Goal: Task Accomplishment & Management: Manage account settings

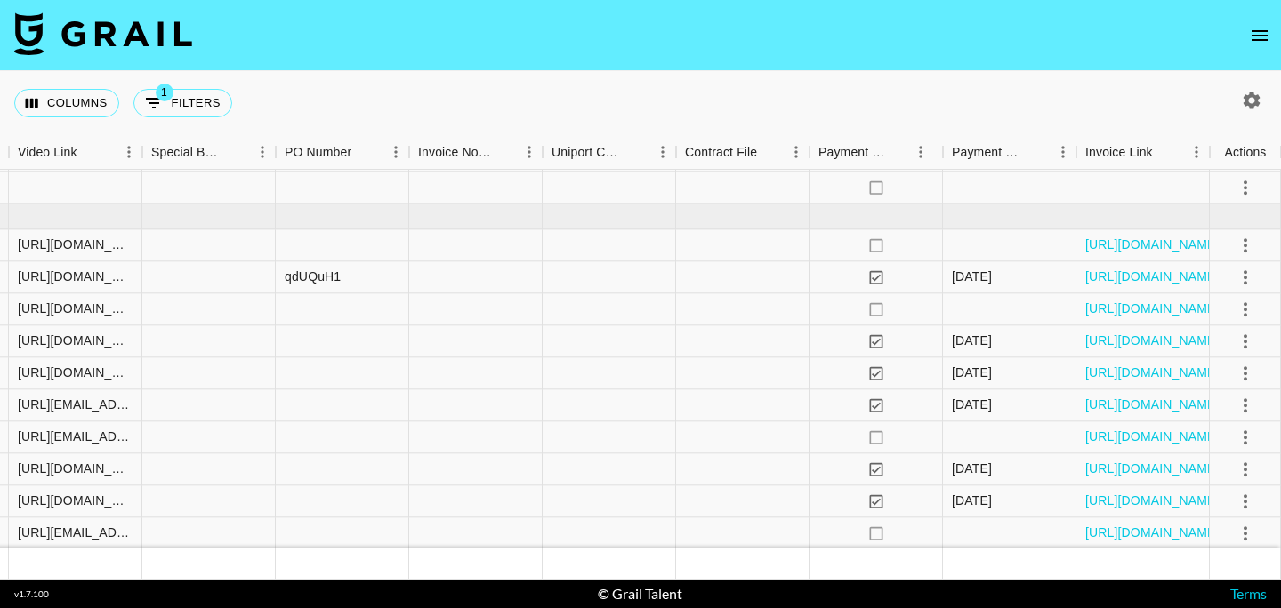
scroll to position [761, 1672]
click at [1107, 535] on link "[URL][DOMAIN_NAME]" at bounding box center [1152, 533] width 134 height 18
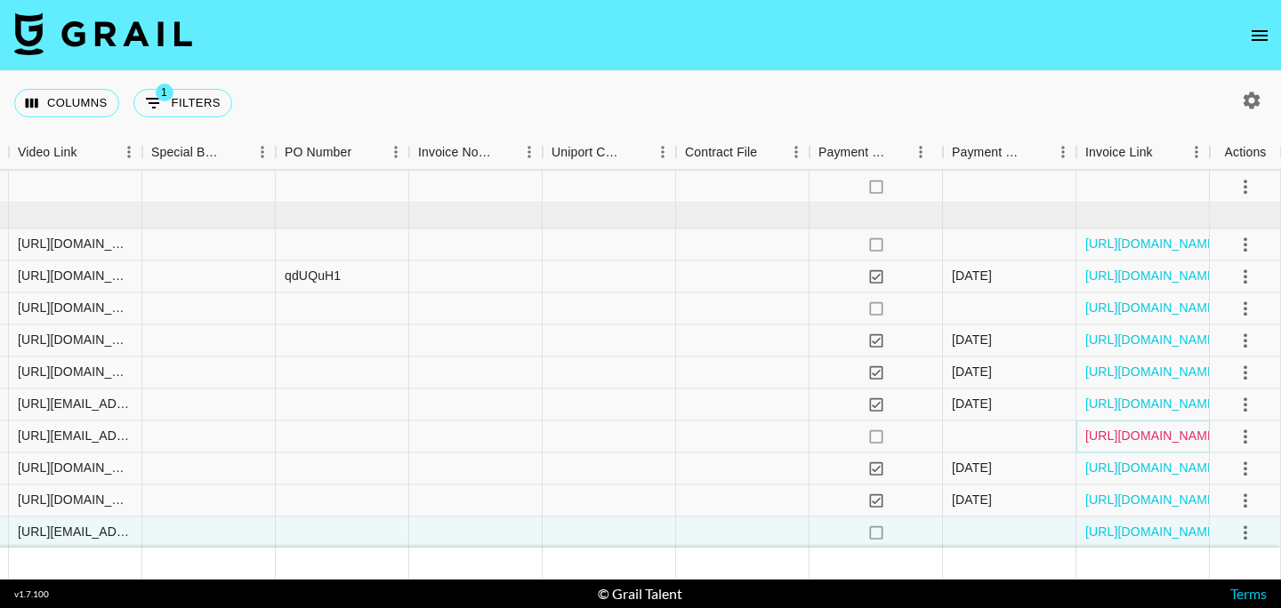
click at [1119, 436] on link "[URL][DOMAIN_NAME]" at bounding box center [1152, 437] width 134 height 18
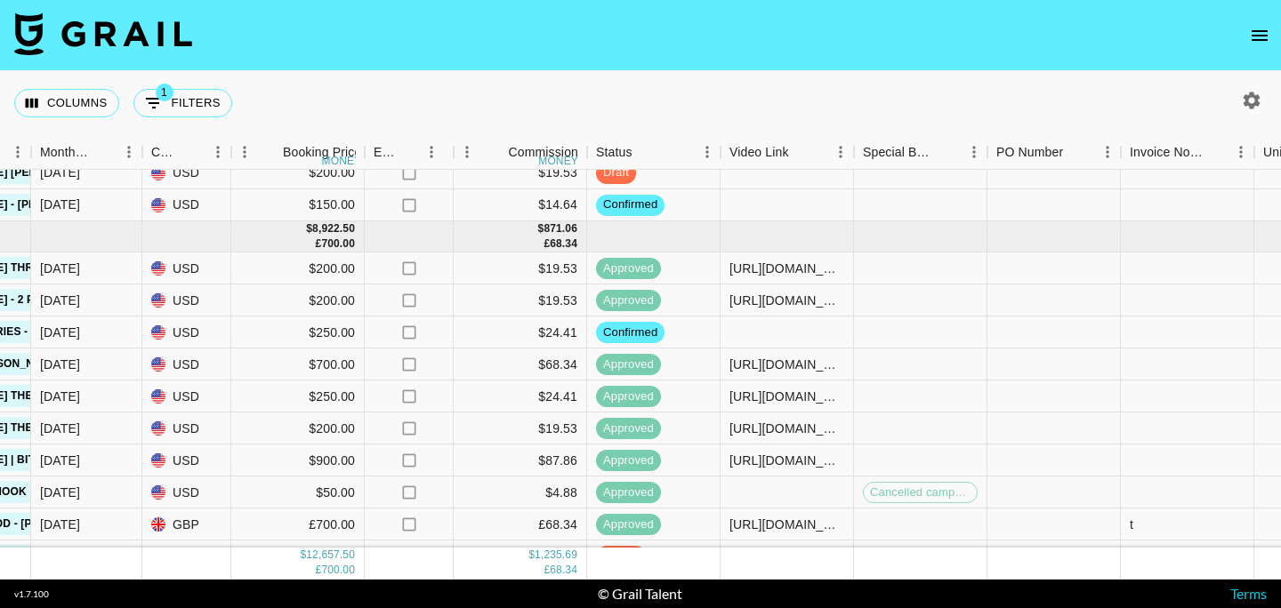
scroll to position [70, 1672]
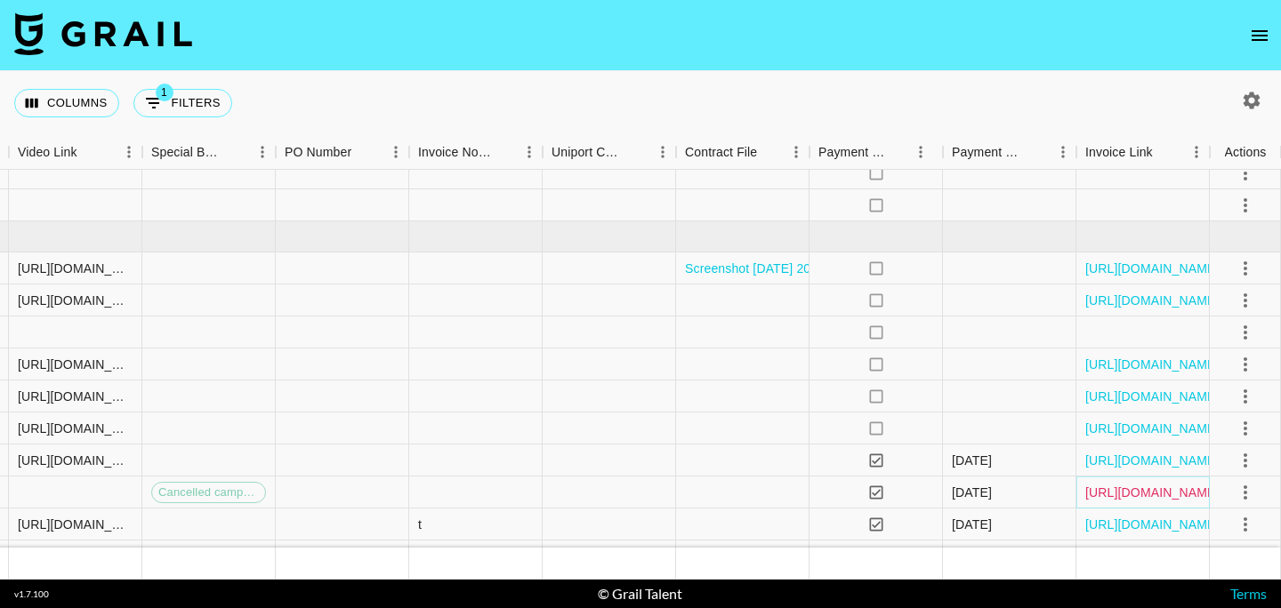
click at [1109, 491] on link "[URL][DOMAIN_NAME]" at bounding box center [1152, 493] width 134 height 18
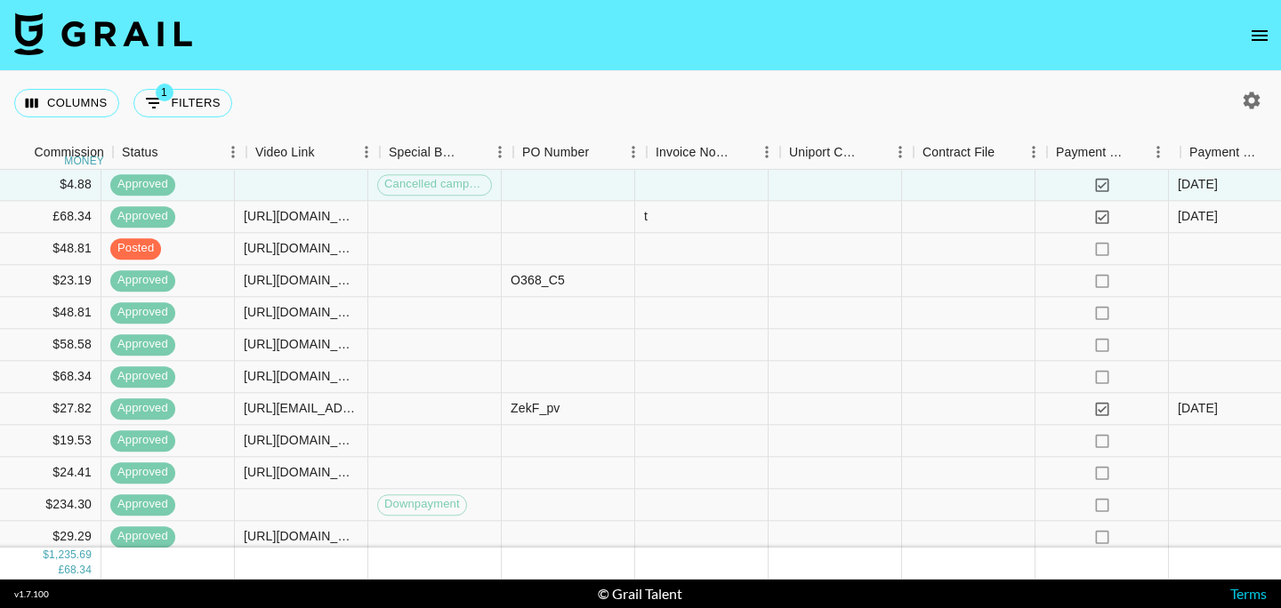
scroll to position [378, 1672]
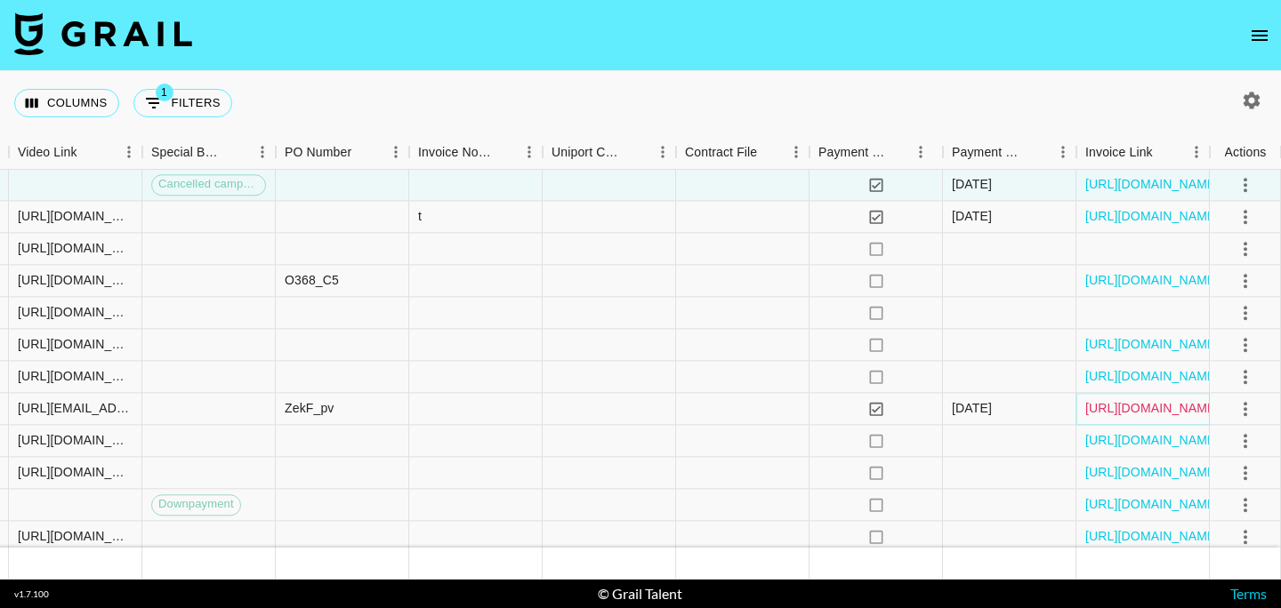
click at [1168, 406] on link "[URL][DOMAIN_NAME]" at bounding box center [1152, 409] width 134 height 18
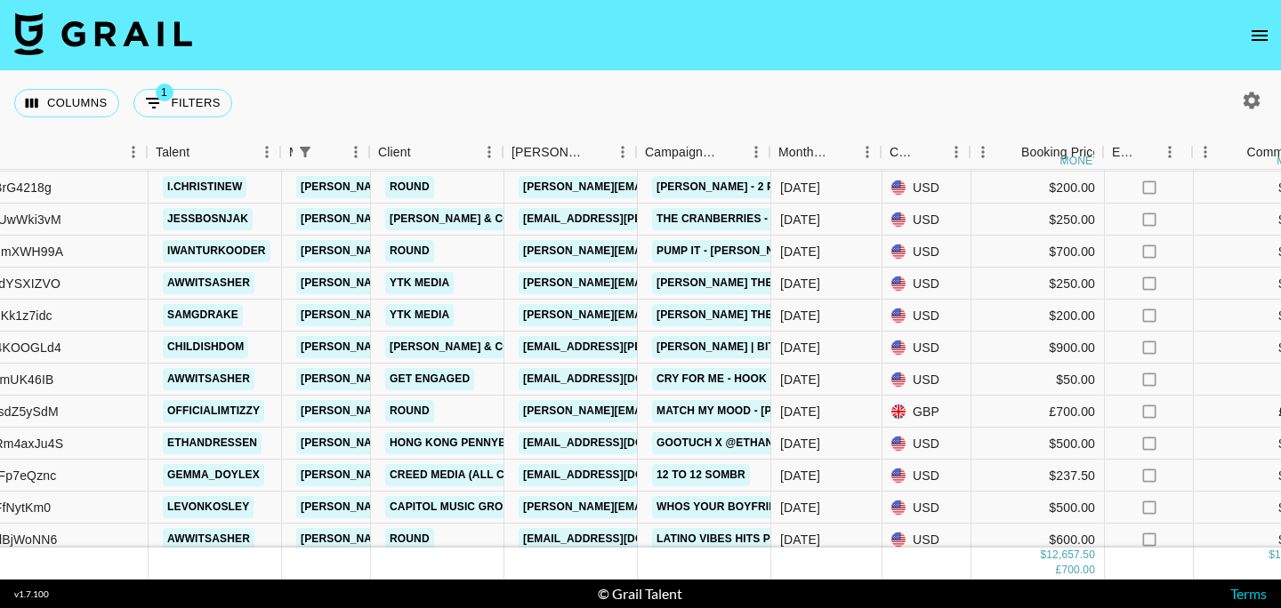
scroll to position [183, 210]
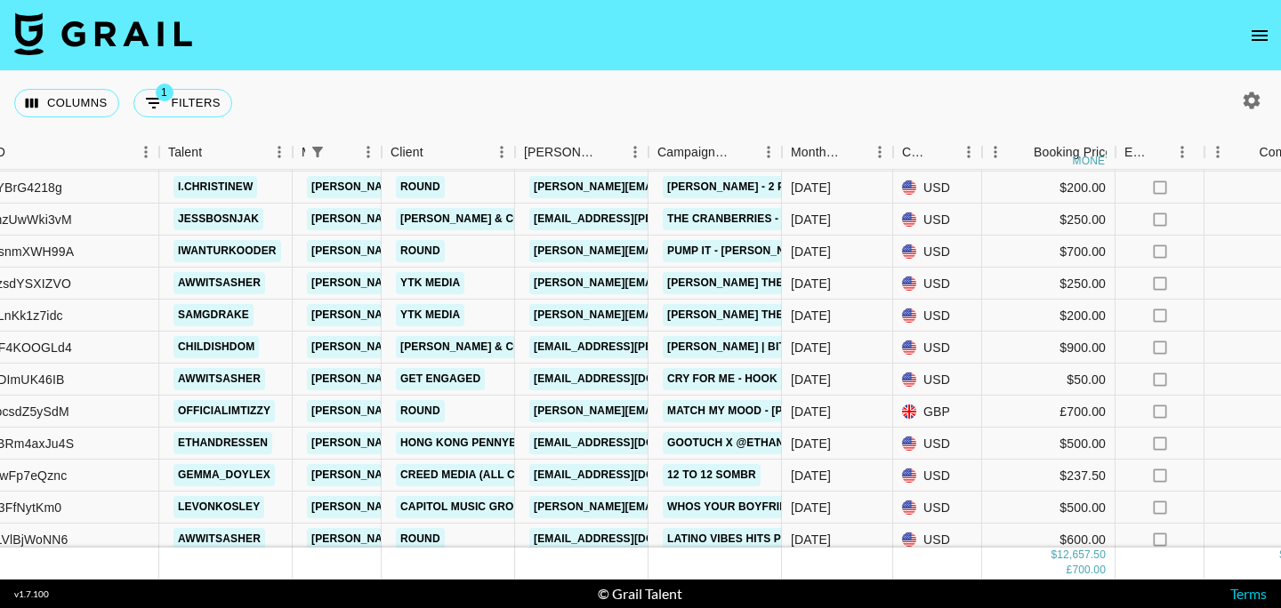
click at [1251, 30] on icon "open drawer" at bounding box center [1259, 35] width 21 height 21
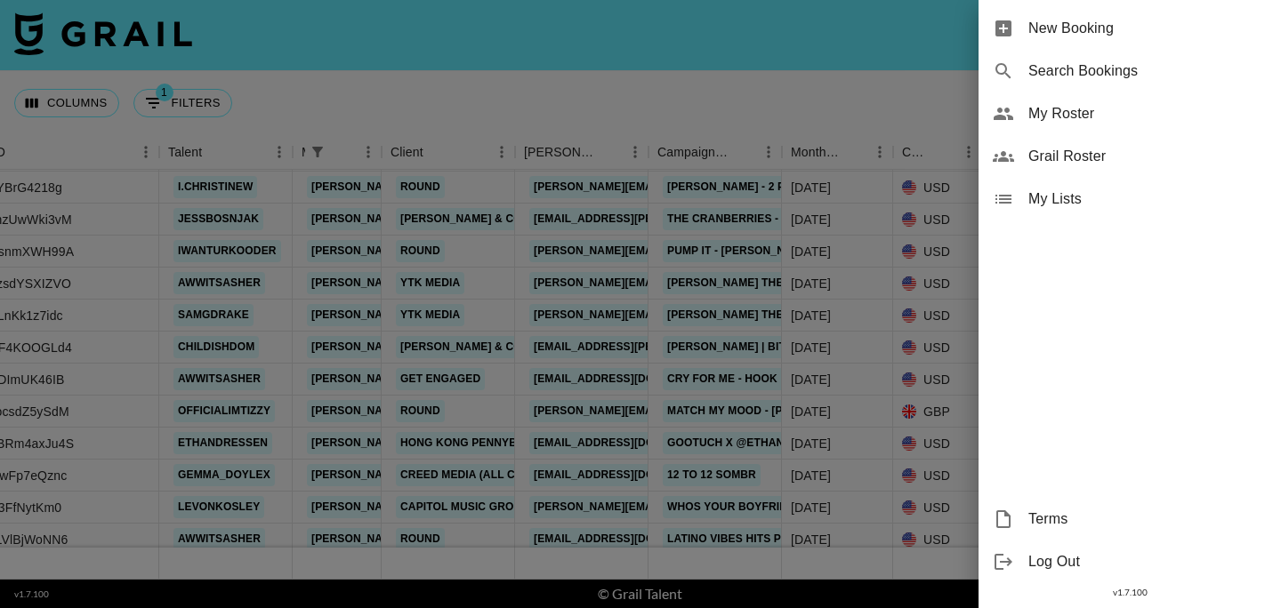
click at [1075, 120] on span "My Roster" at bounding box center [1147, 113] width 238 height 21
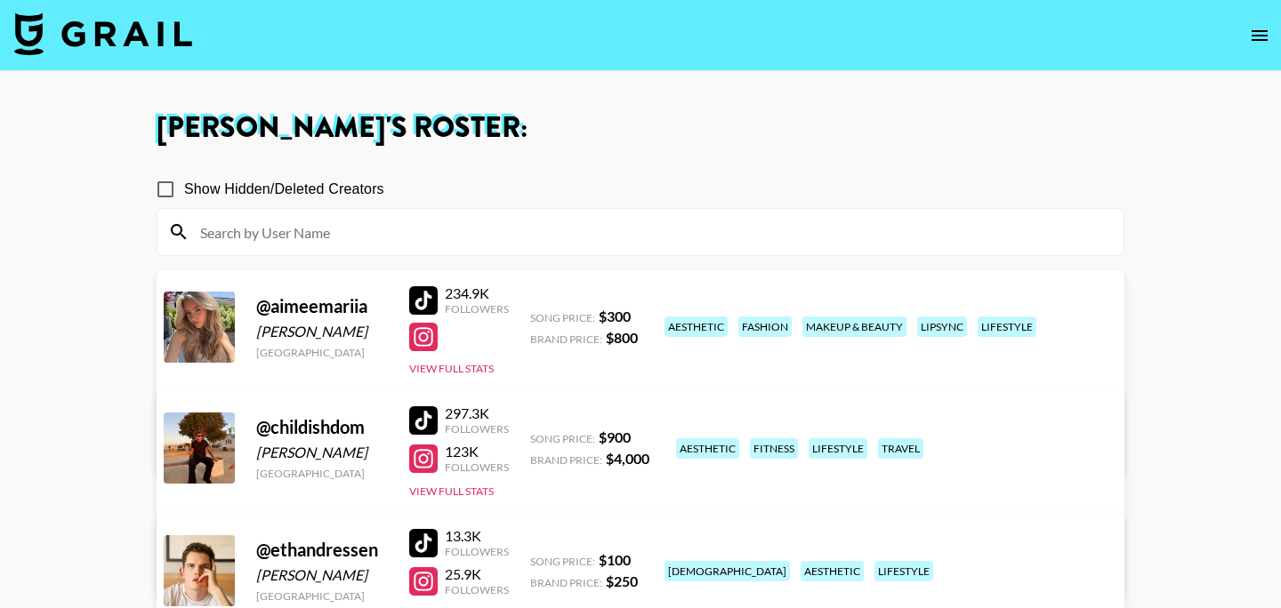
click at [427, 301] on div at bounding box center [423, 300] width 28 height 28
click at [535, 436] on link "View/Edit Details" at bounding box center [362, 445] width 347 height 18
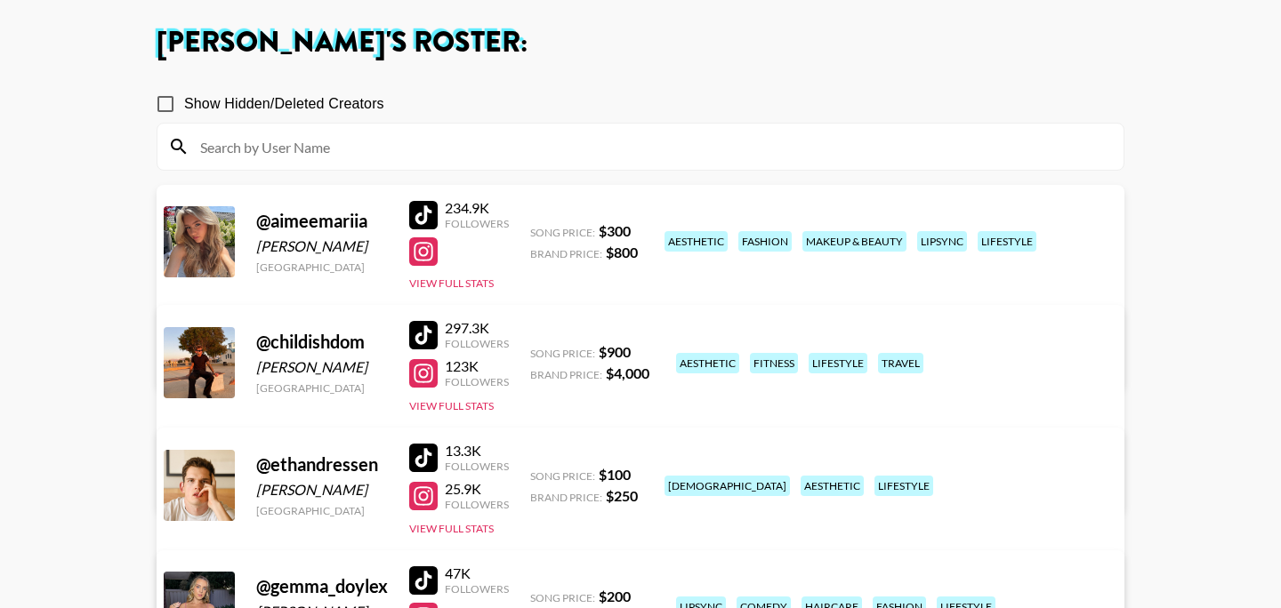
scroll to position [87, 0]
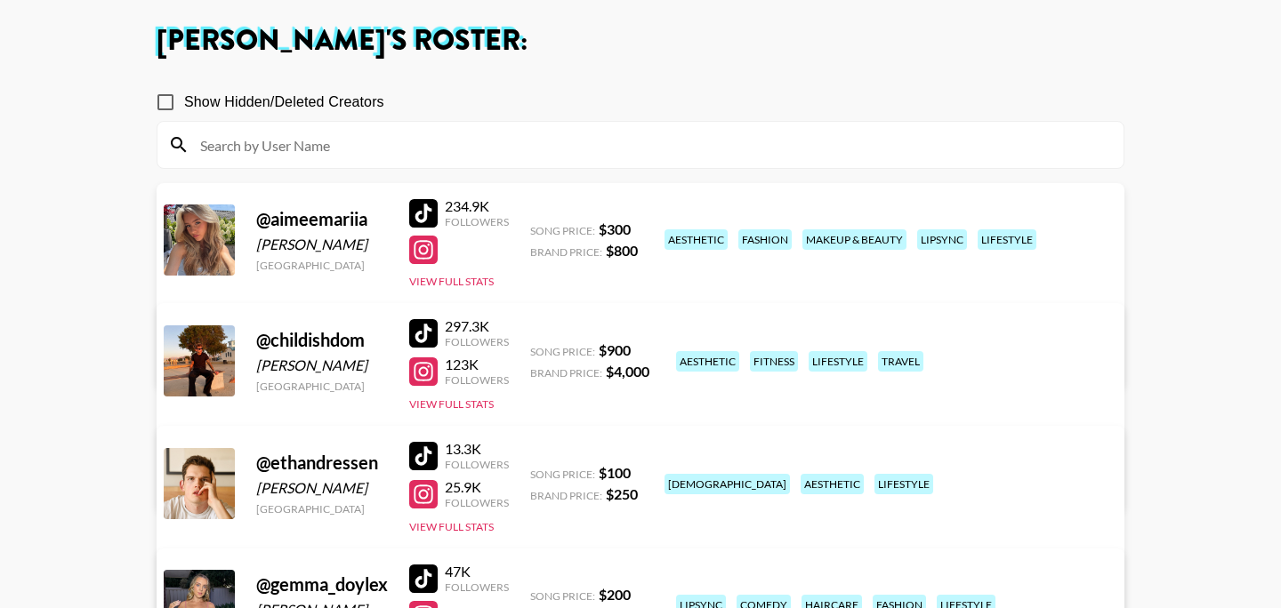
click at [535, 471] on link "View/Edit Details" at bounding box center [362, 480] width 347 height 18
click at [428, 330] on div at bounding box center [423, 333] width 28 height 28
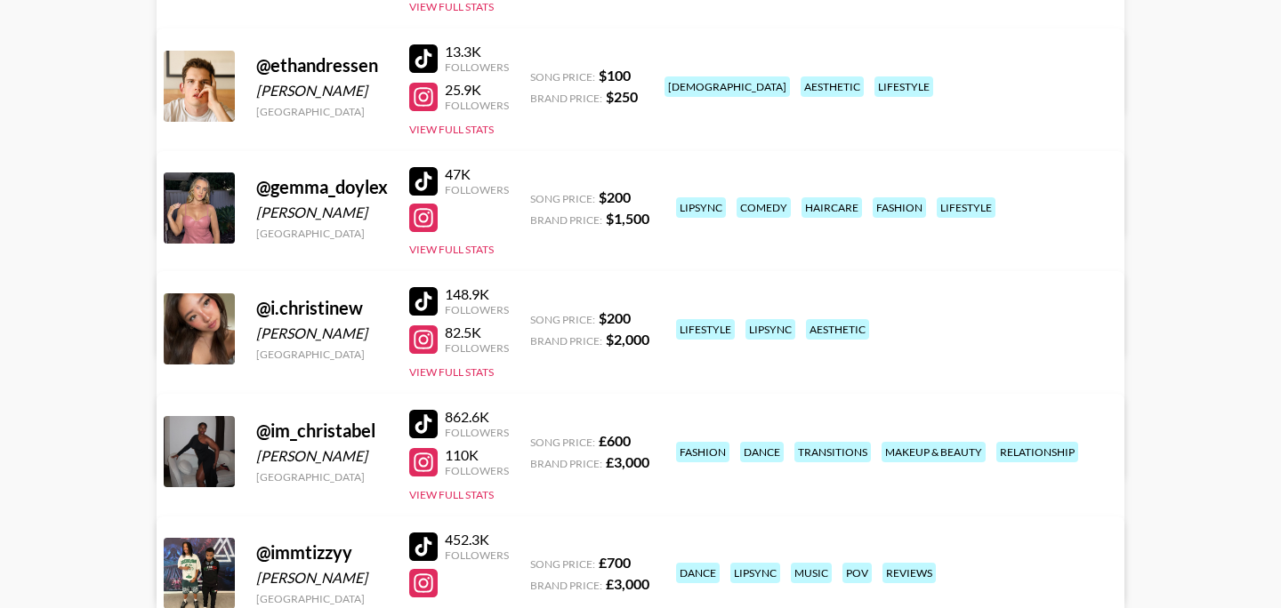
scroll to position [0, 0]
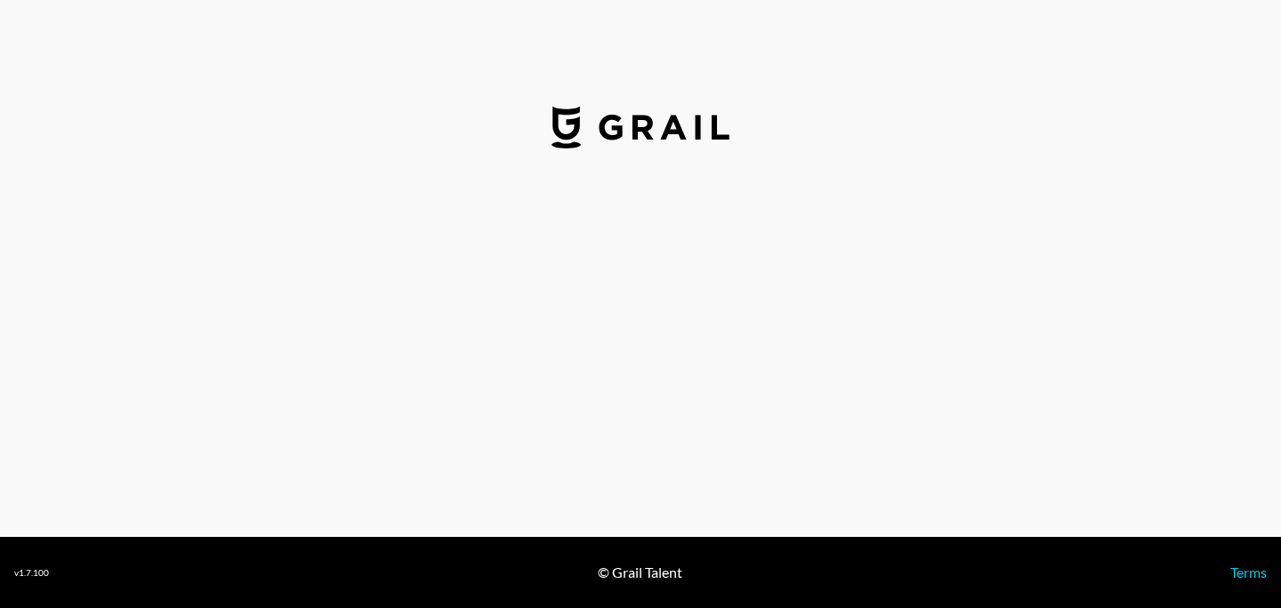
select select "USD"
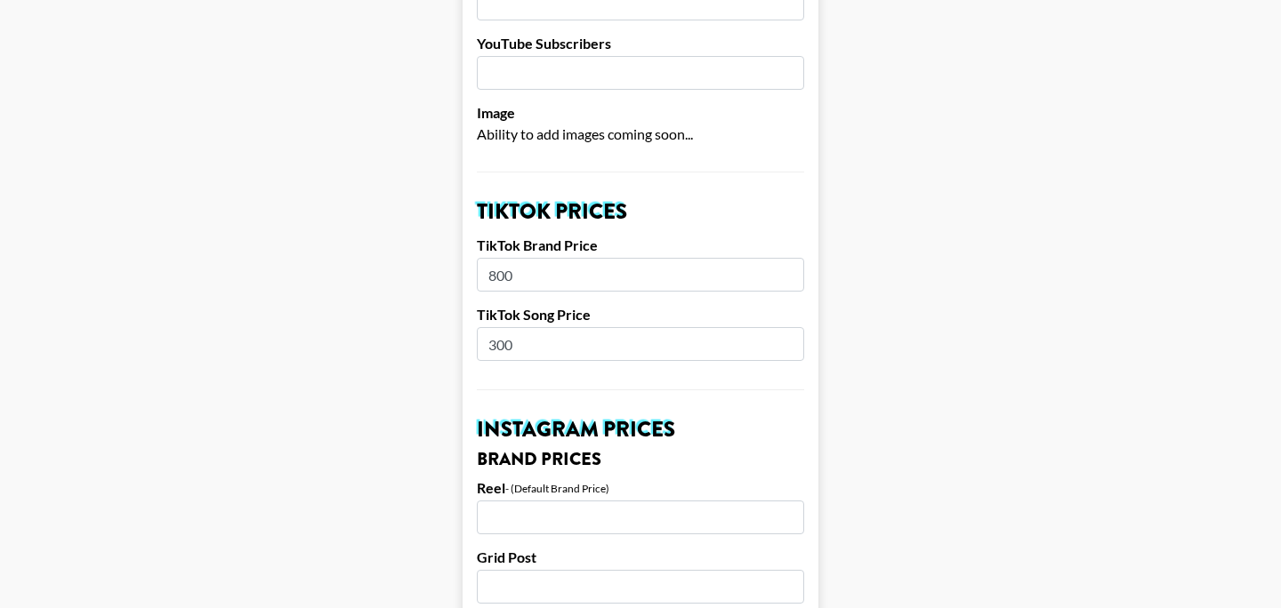
scroll to position [467, 0]
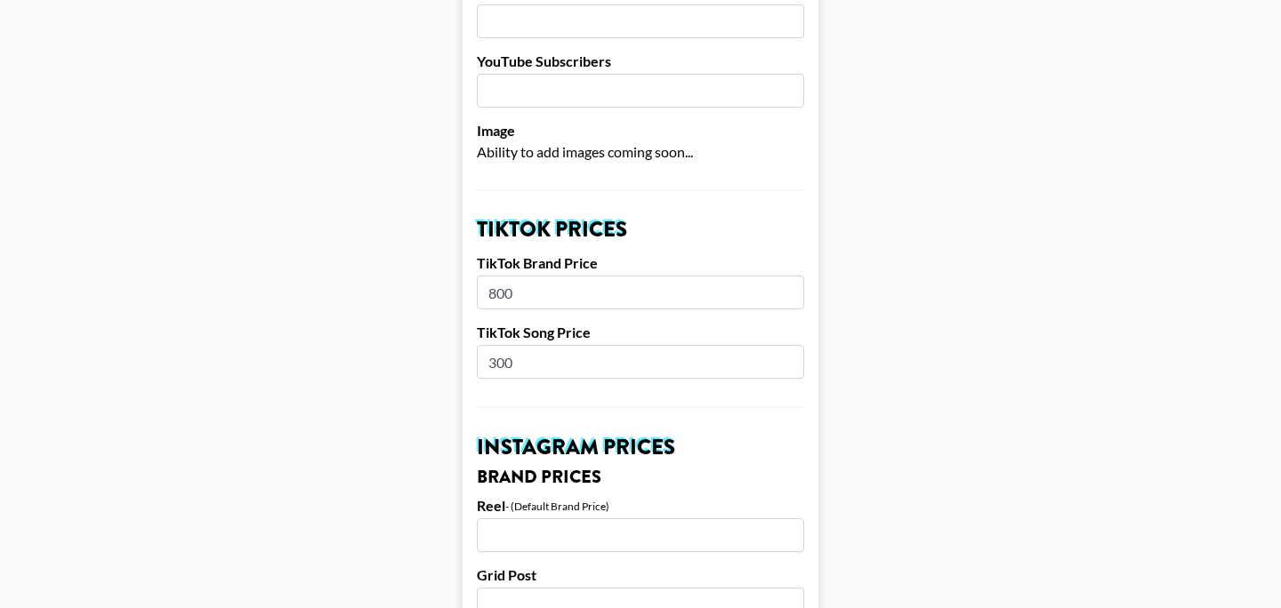
click at [543, 345] on input "300" at bounding box center [640, 362] width 327 height 34
type input "350"
drag, startPoint x: 540, startPoint y: 272, endPoint x: 442, endPoint y: 271, distance: 97.8
type input "1"
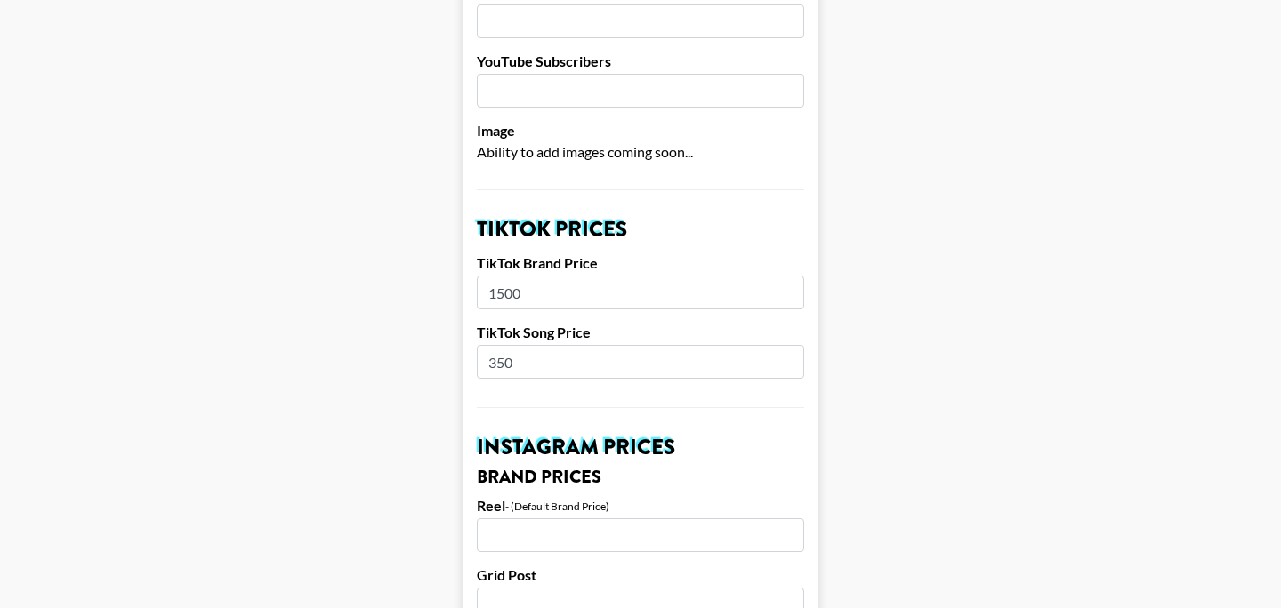
type input "1500"
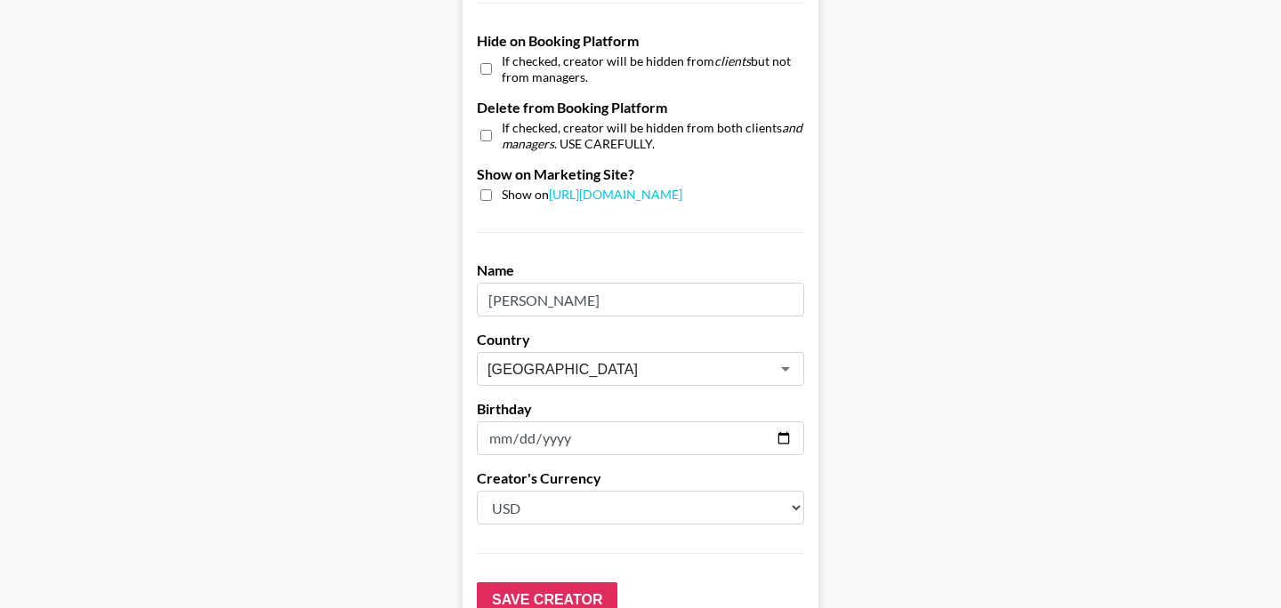
scroll to position [1805, 0]
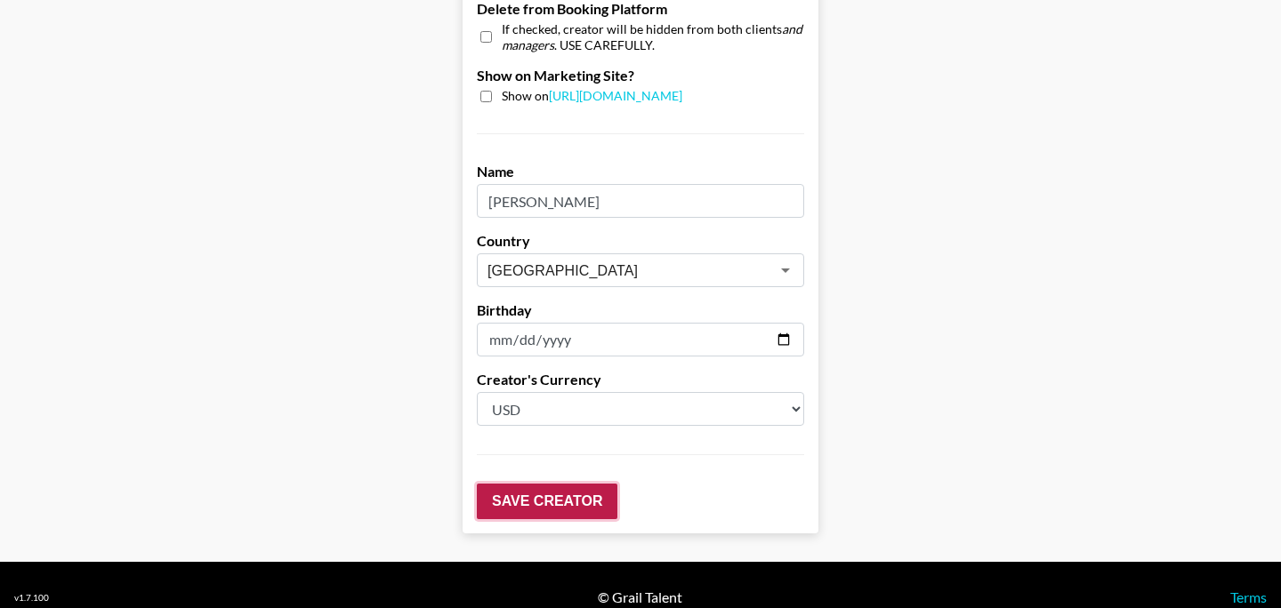
click at [525, 484] on input "Save Creator" at bounding box center [547, 502] width 141 height 36
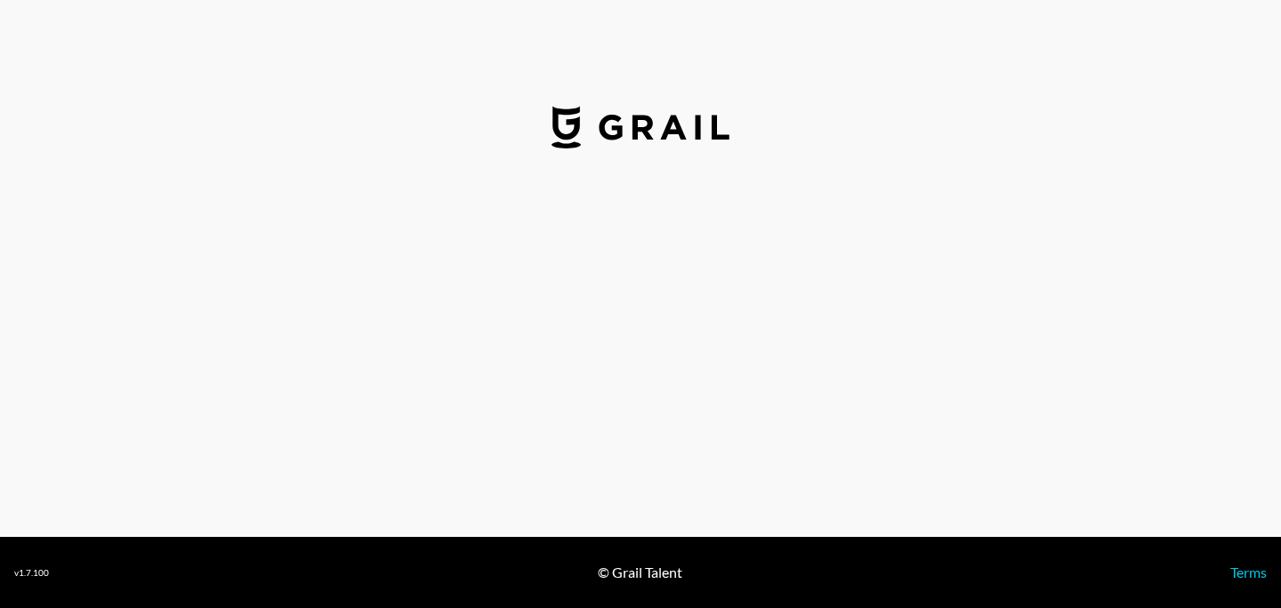
select select "USD"
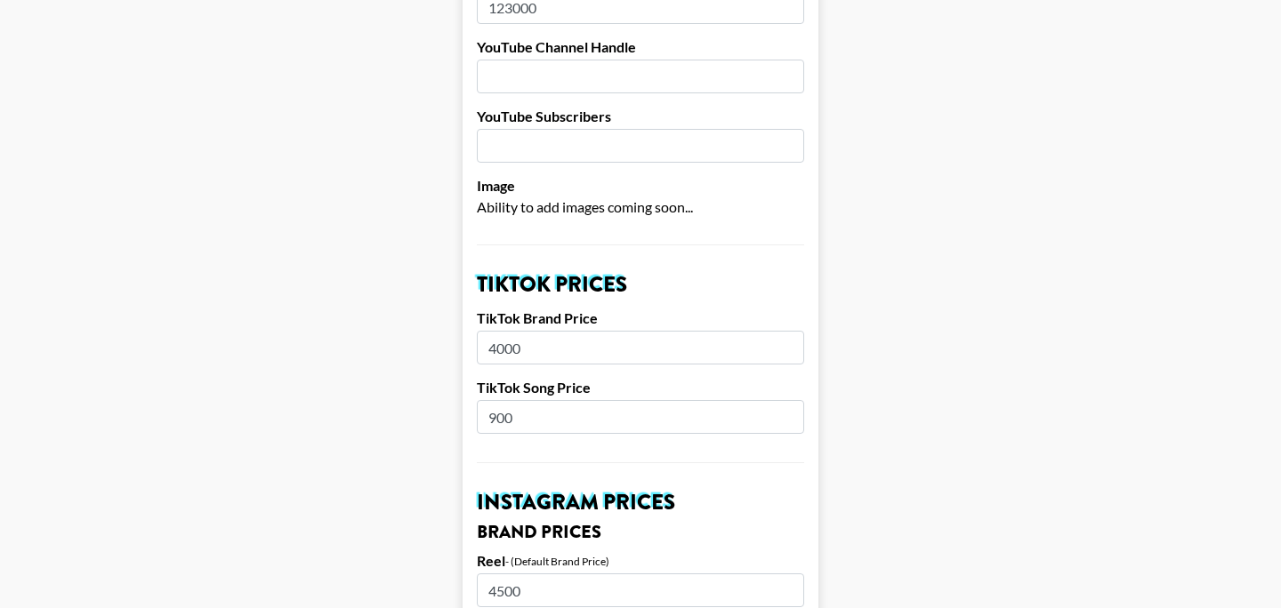
scroll to position [425, 0]
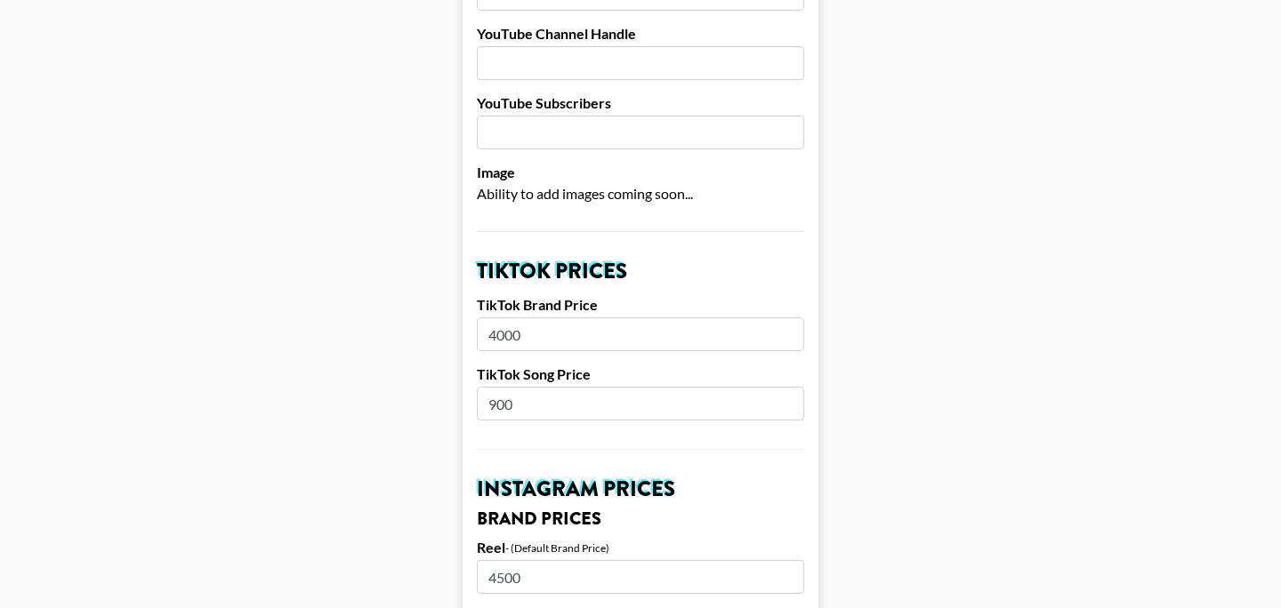
drag, startPoint x: 548, startPoint y: 379, endPoint x: 406, endPoint y: 379, distance: 142.3
type input "800"
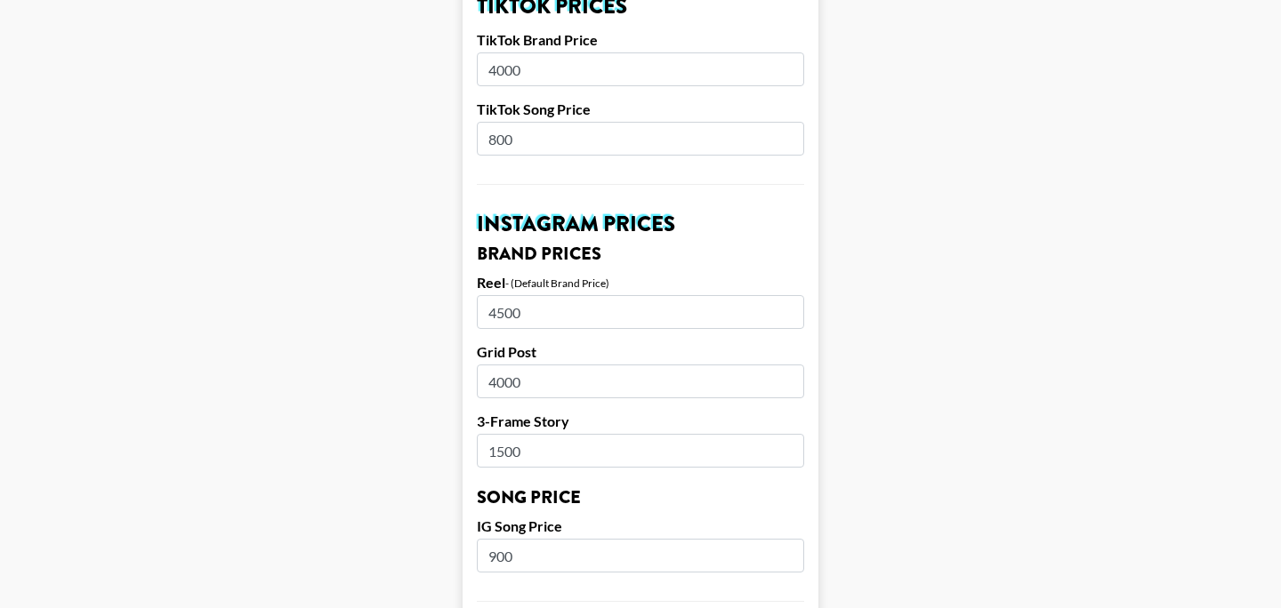
scroll to position [691, 0]
drag, startPoint x: 542, startPoint y: 527, endPoint x: 416, endPoint y: 527, distance: 125.4
click at [418, 527] on main "Airtable ID: rec461mHXc96GSqaJ Manager(s) juraj.cupani@grail-talent.com ​ TikTo…" at bounding box center [640, 527] width 1252 height 2239
type input "800"
click at [381, 498] on main "Airtable ID: rec461mHXc96GSqaJ Manager(s) juraj.cupani@grail-talent.com ​ TikTo…" at bounding box center [640, 527] width 1252 height 2239
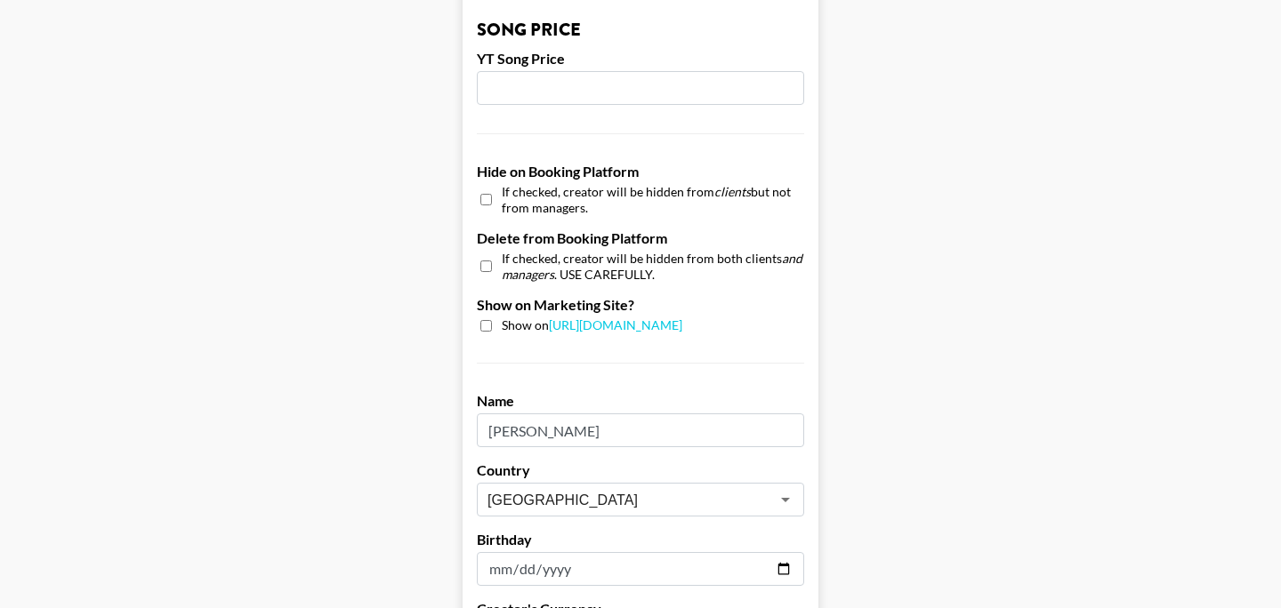
scroll to position [1805, 0]
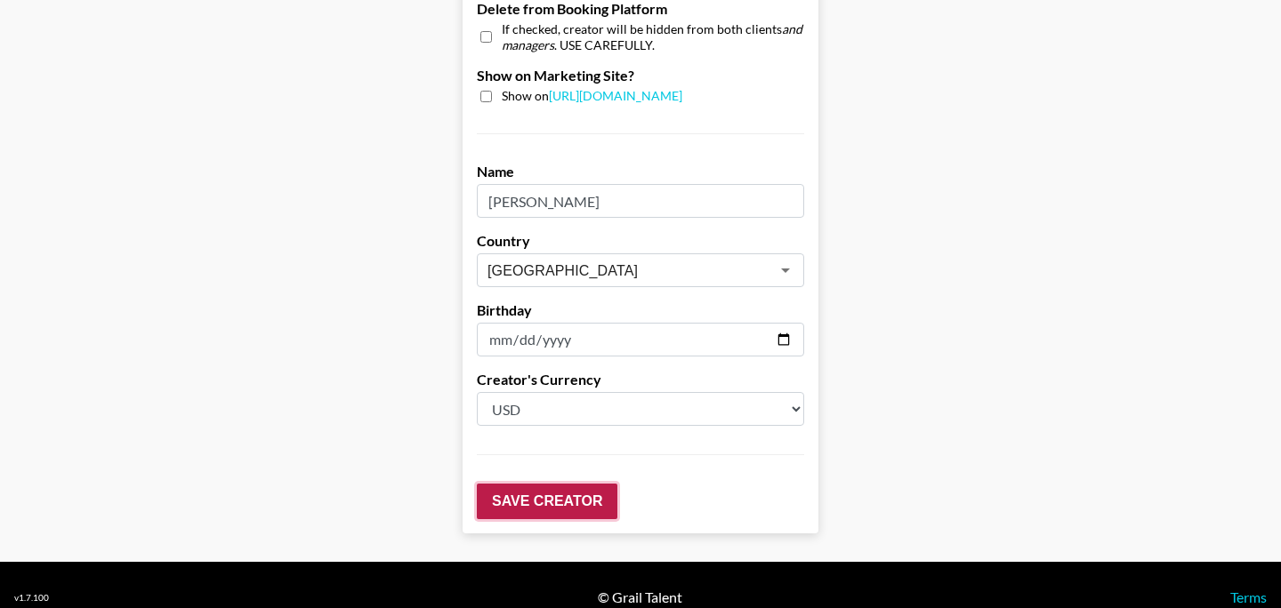
click at [558, 484] on input "Save Creator" at bounding box center [547, 502] width 141 height 36
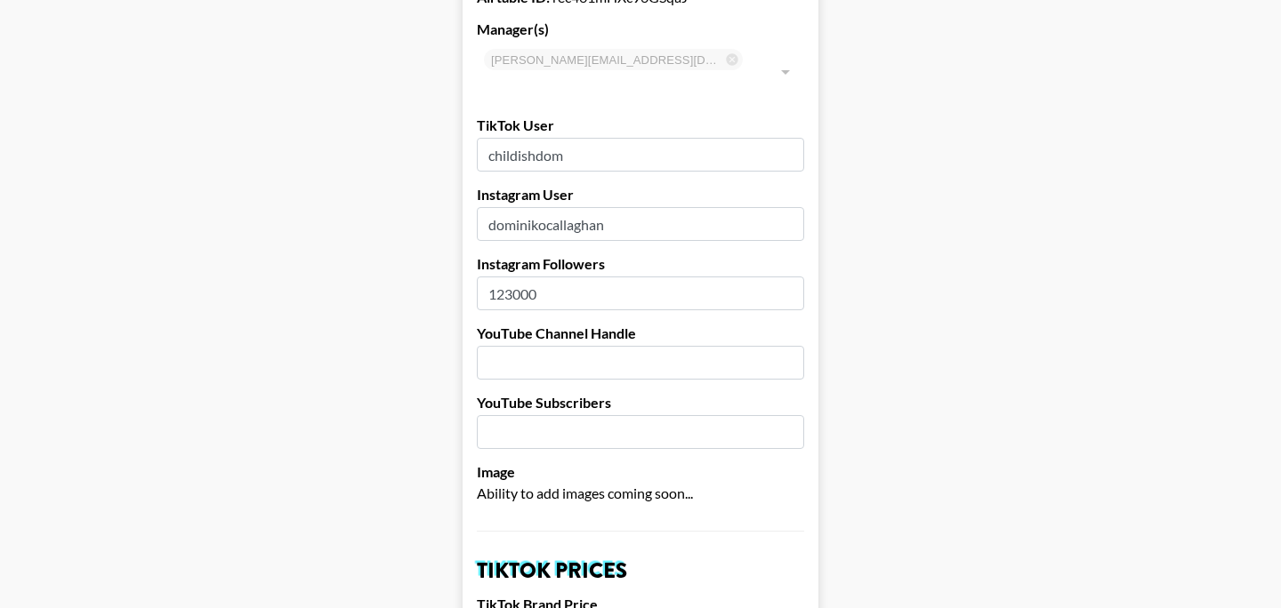
scroll to position [0, 0]
